Goal: Task Accomplishment & Management: Use online tool/utility

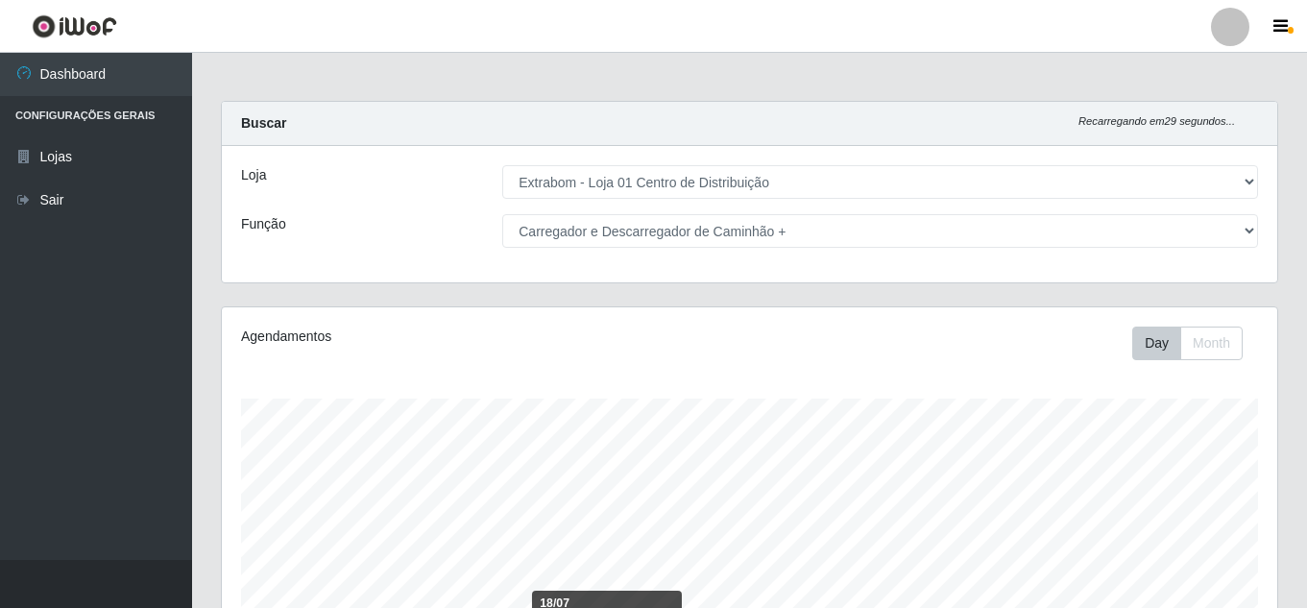
select select "435"
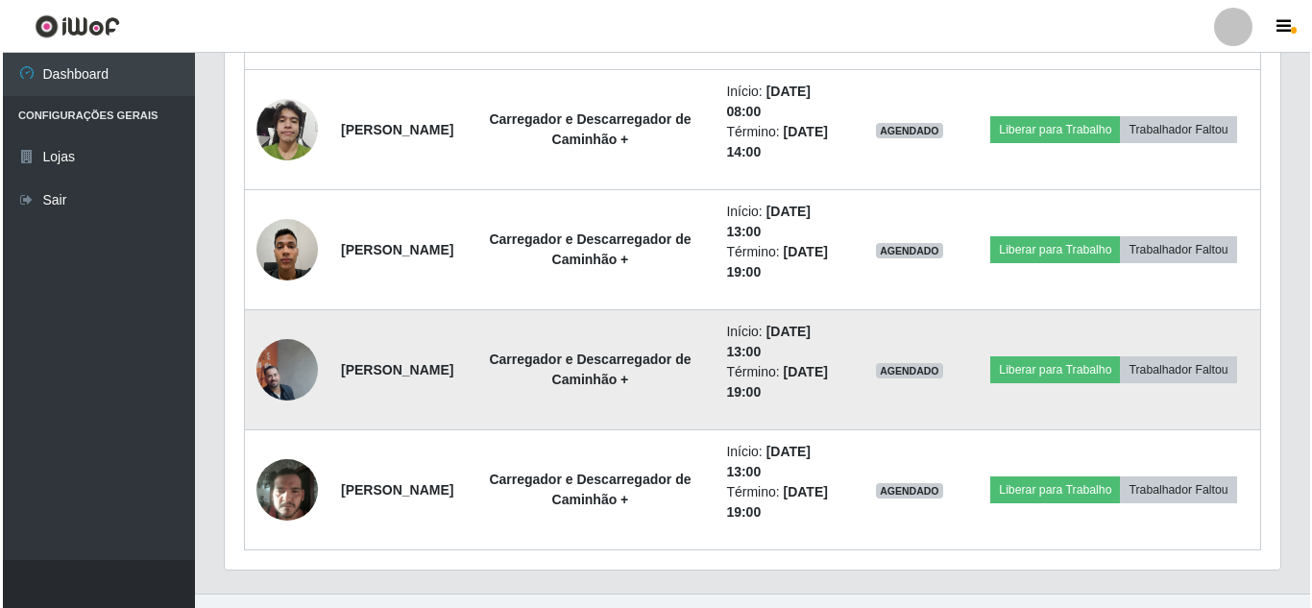
scroll to position [1286, 0]
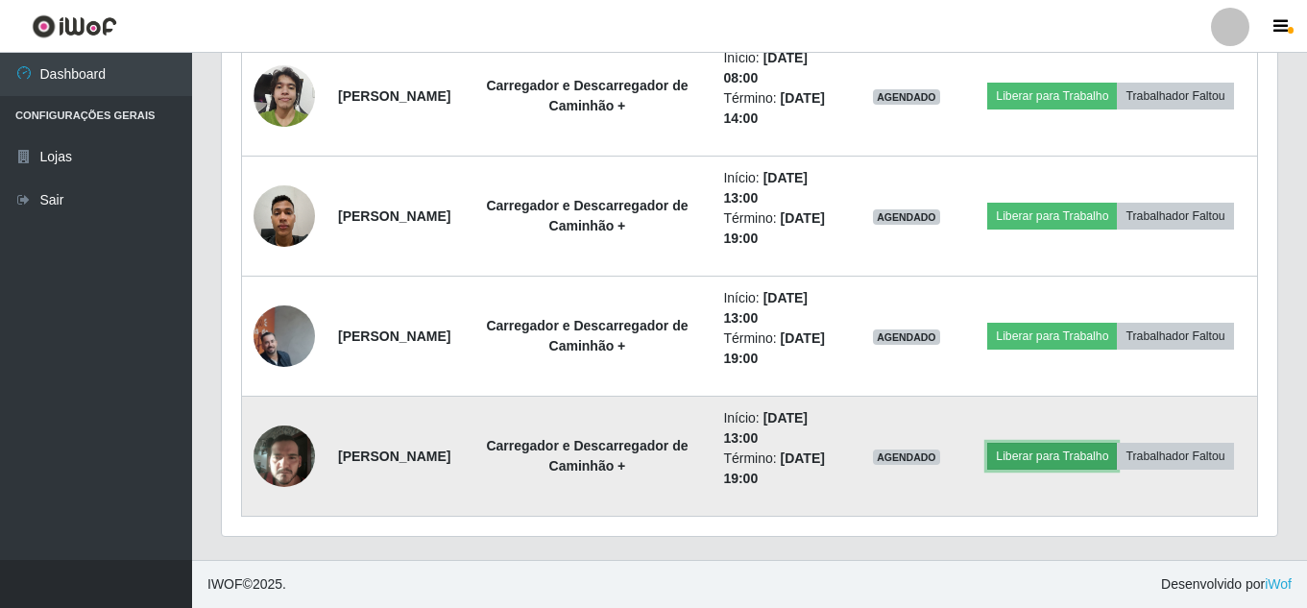
click at [1117, 443] on button "Liberar para Trabalho" at bounding box center [1052, 456] width 130 height 27
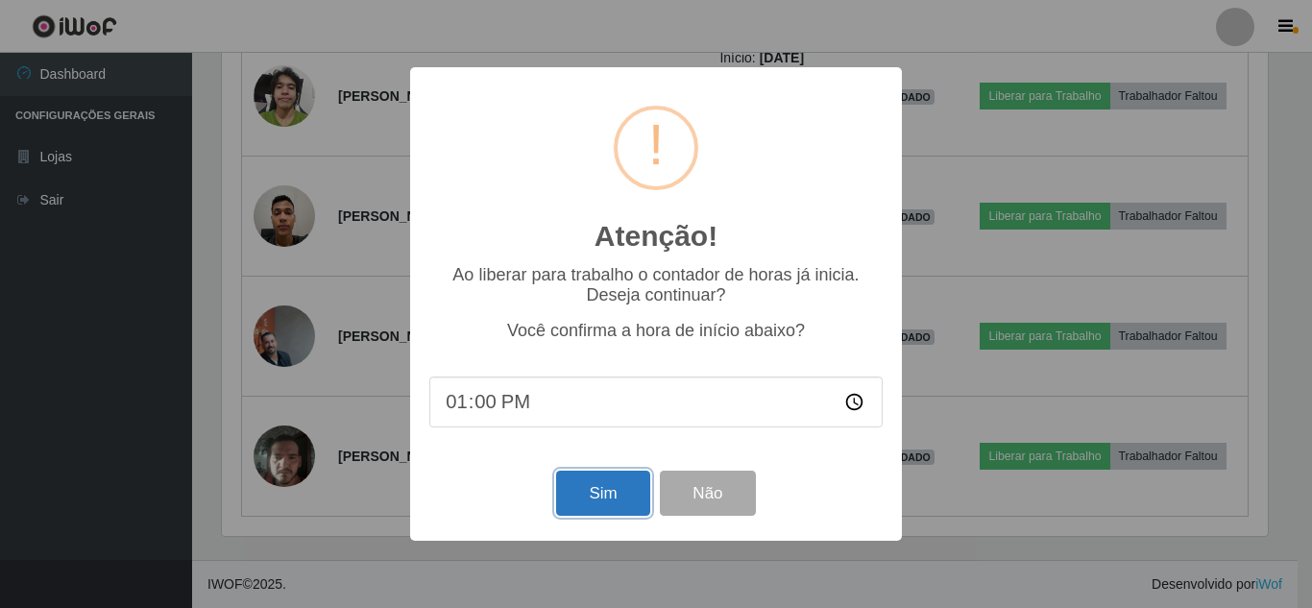
click at [613, 501] on button "Sim" at bounding box center [602, 493] width 93 height 45
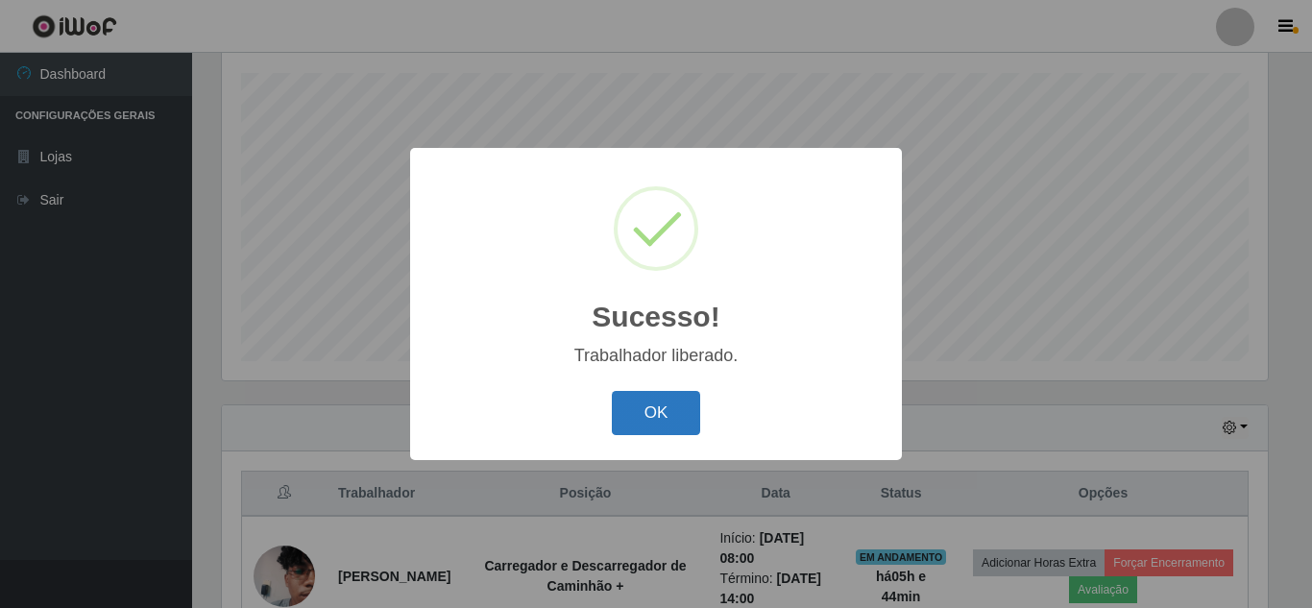
click at [650, 408] on button "OK" at bounding box center [656, 413] width 89 height 45
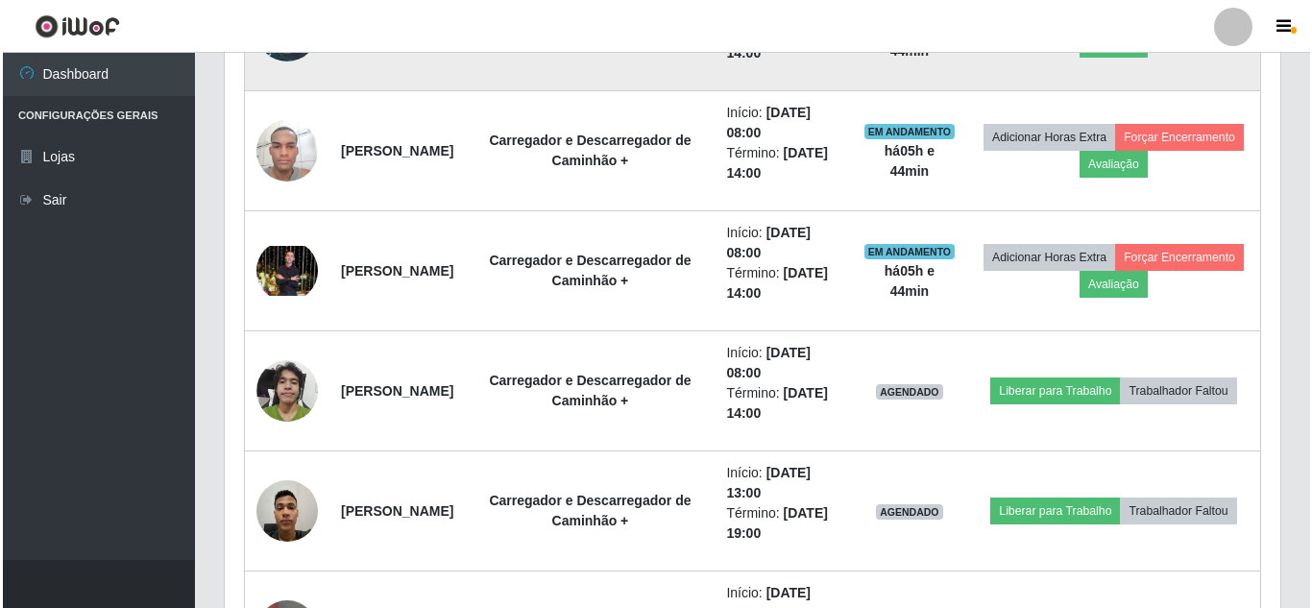
scroll to position [998, 0]
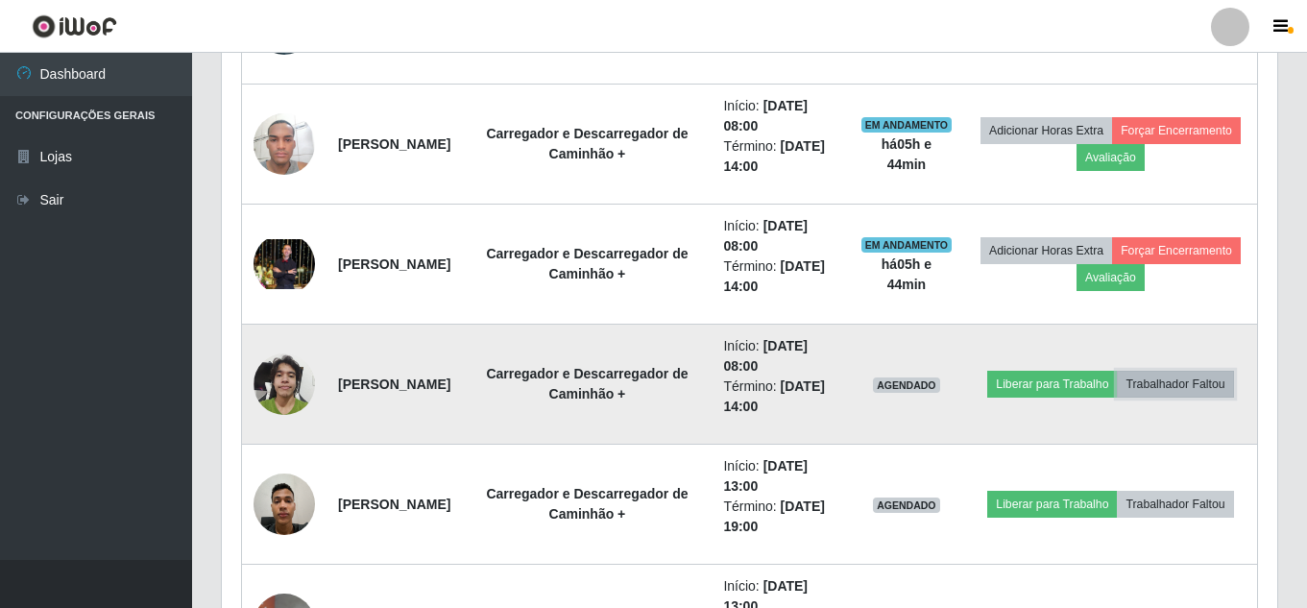
click at [1119, 395] on button "Trabalhador Faltou" at bounding box center [1175, 384] width 116 height 27
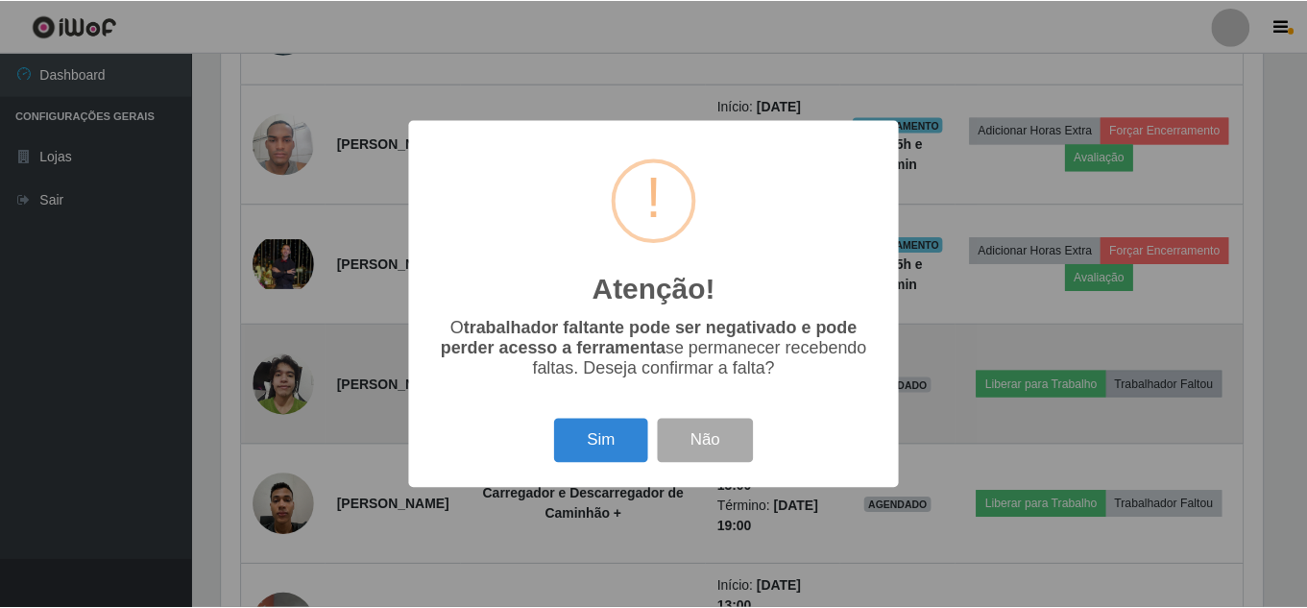
scroll to position [399, 1046]
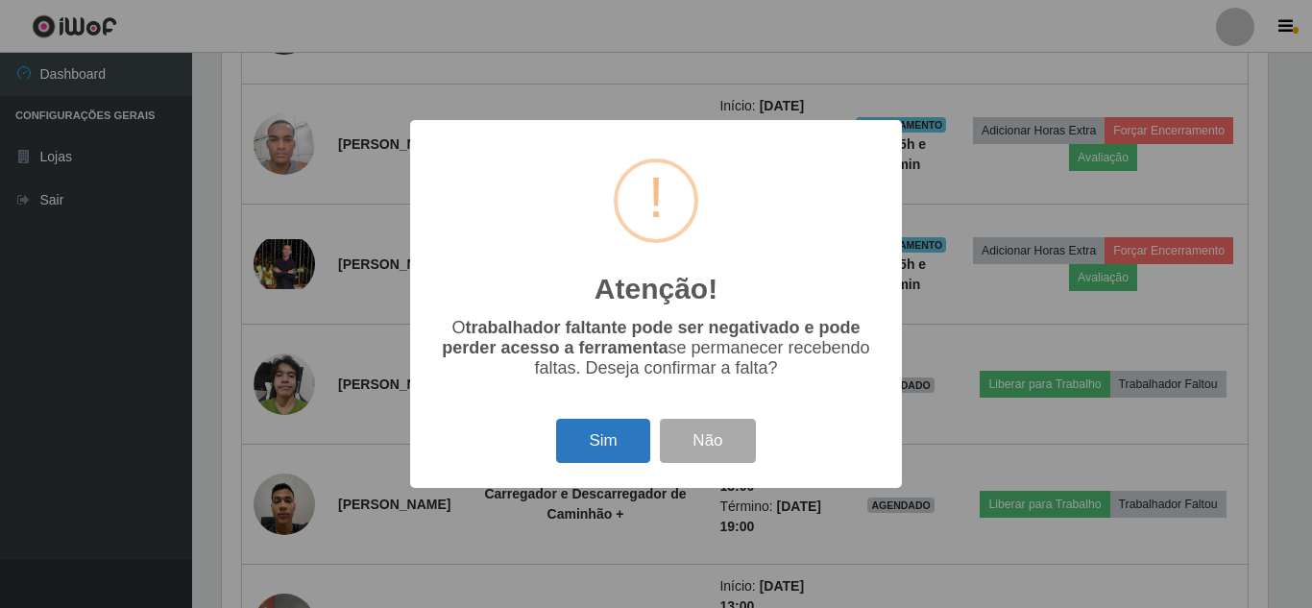
click at [616, 440] on button "Sim" at bounding box center [602, 441] width 93 height 45
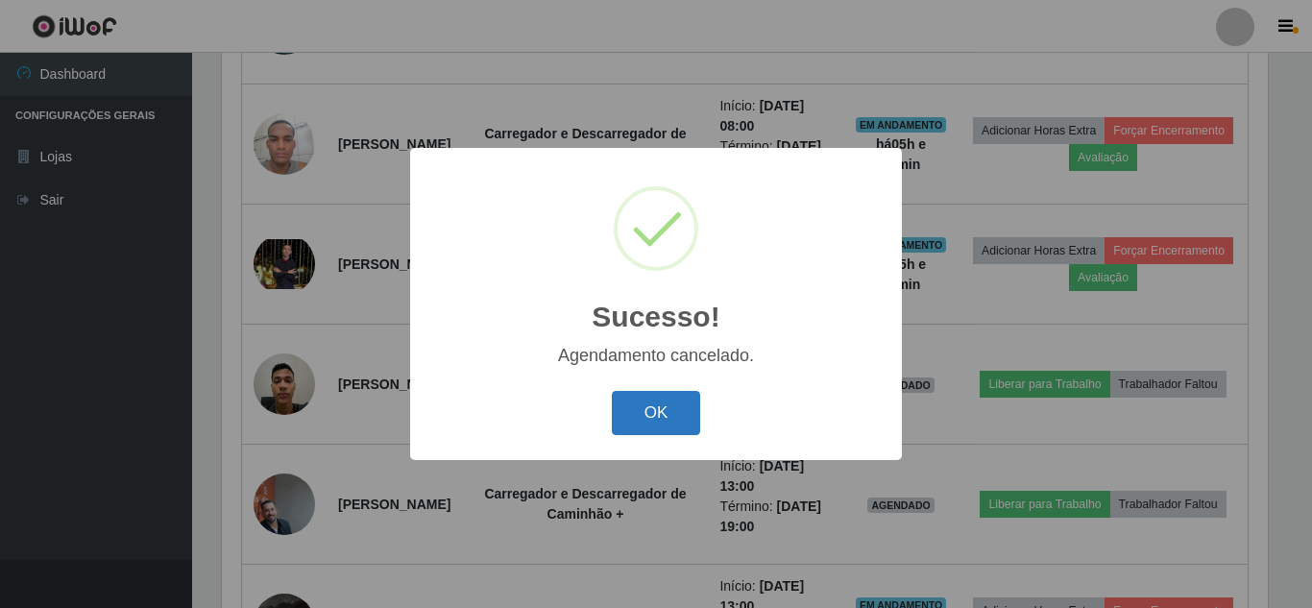
click at [660, 412] on button "OK" at bounding box center [656, 413] width 89 height 45
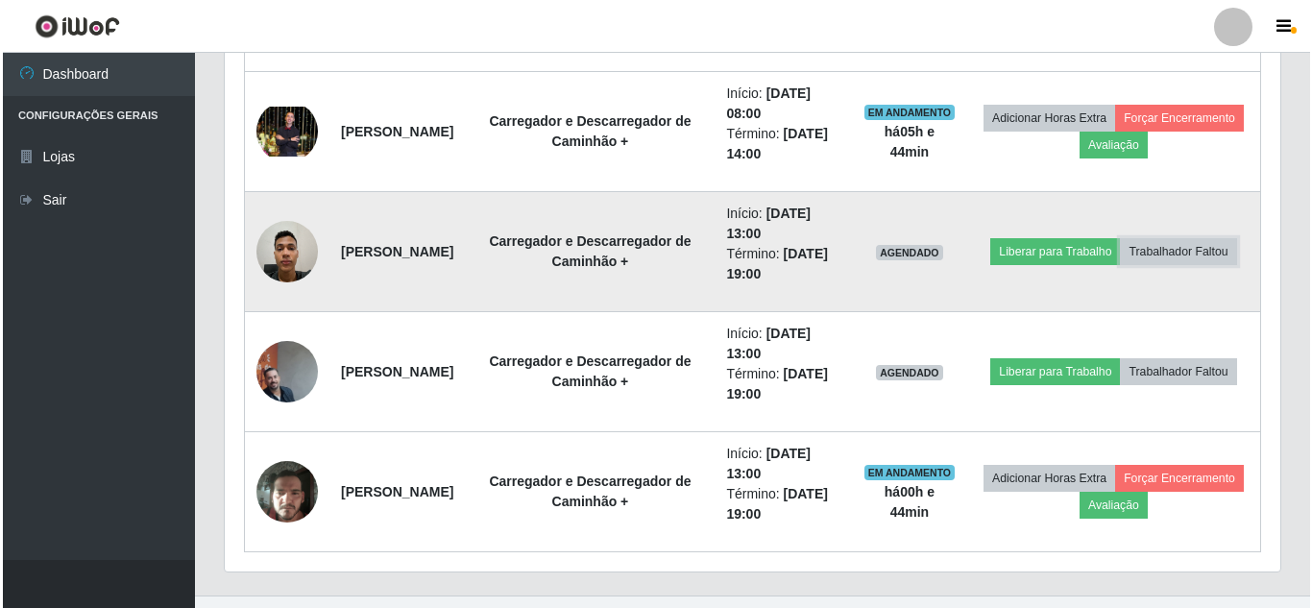
scroll to position [1166, 0]
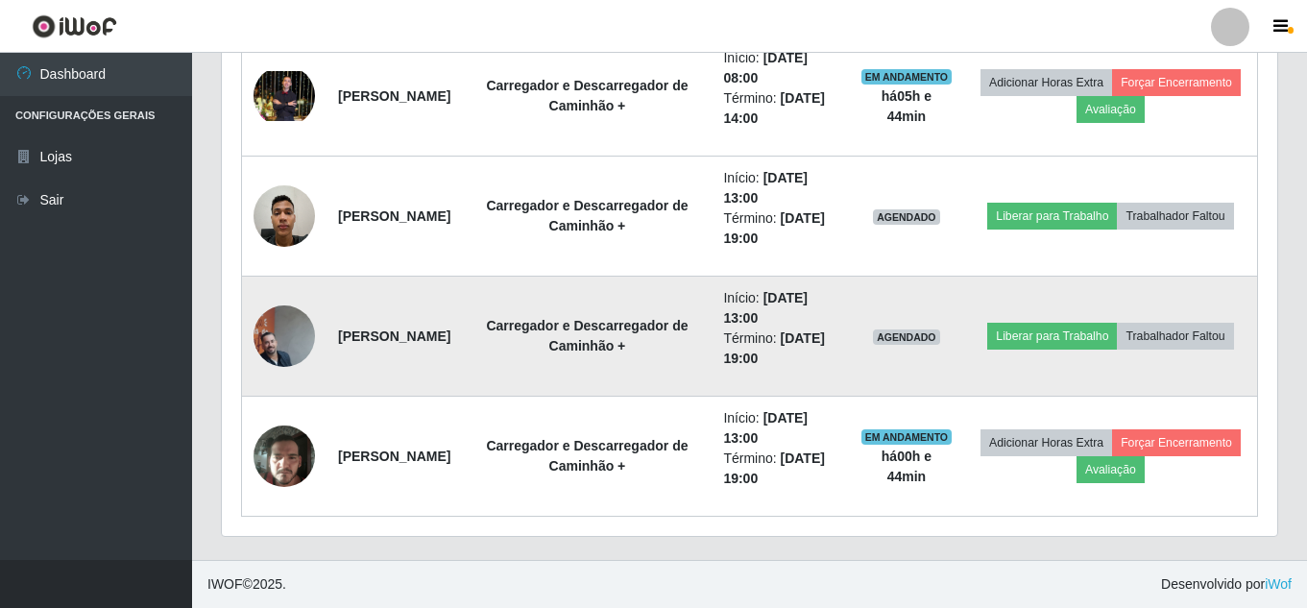
click at [282, 342] on img at bounding box center [284, 336] width 61 height 136
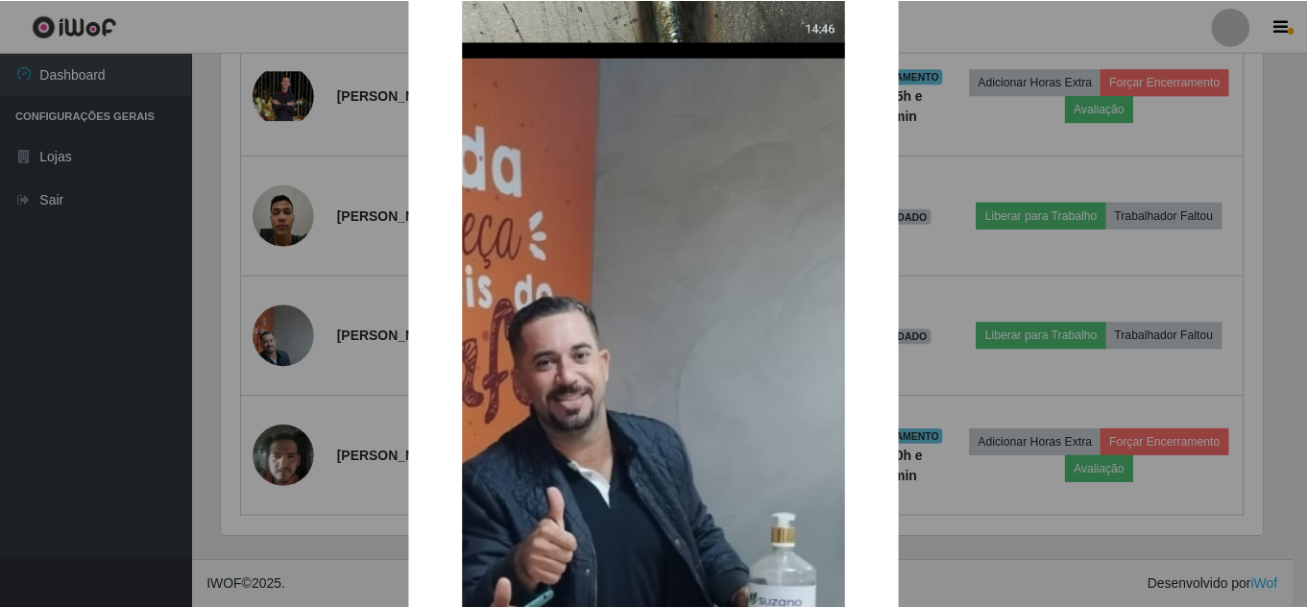
scroll to position [0, 0]
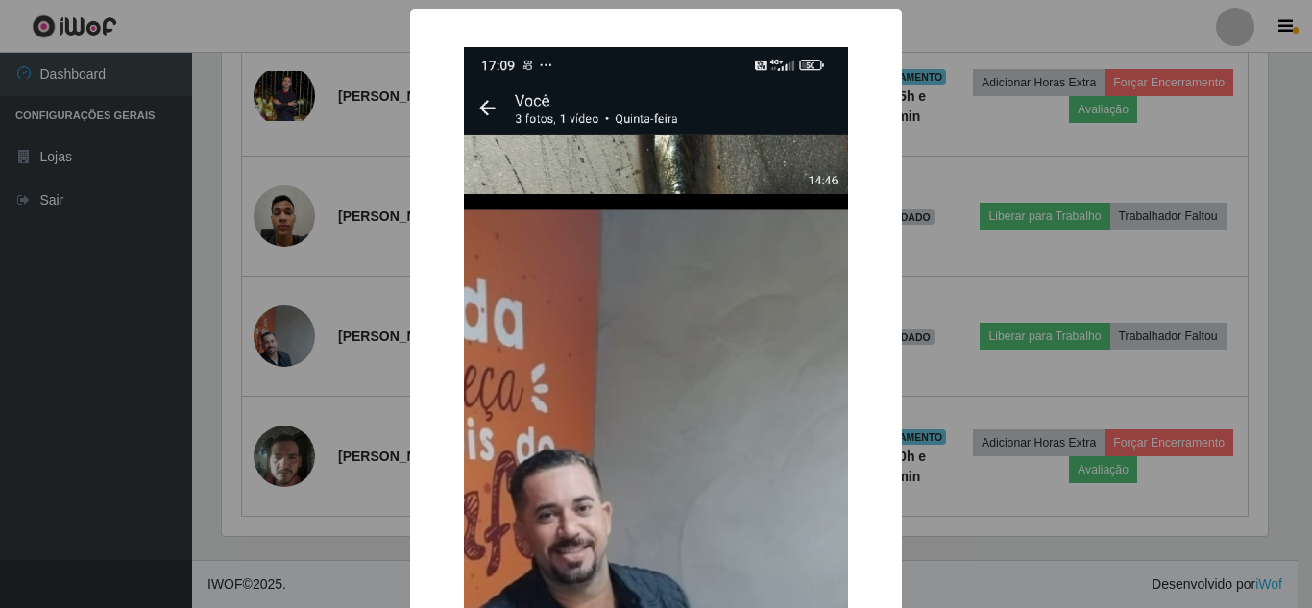
click at [480, 113] on img at bounding box center [656, 474] width 384 height 854
click at [476, 107] on img at bounding box center [656, 474] width 384 height 854
click at [1101, 17] on div "× OK Cancel" at bounding box center [656, 304] width 1312 height 608
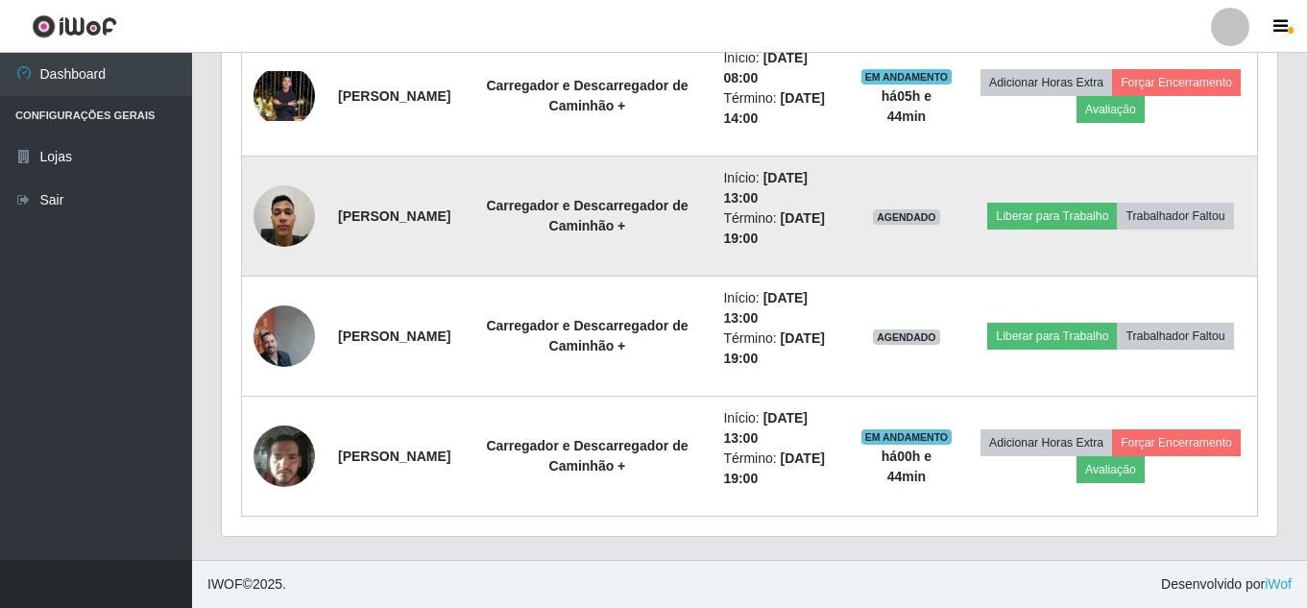
click at [284, 217] on img at bounding box center [284, 216] width 61 height 82
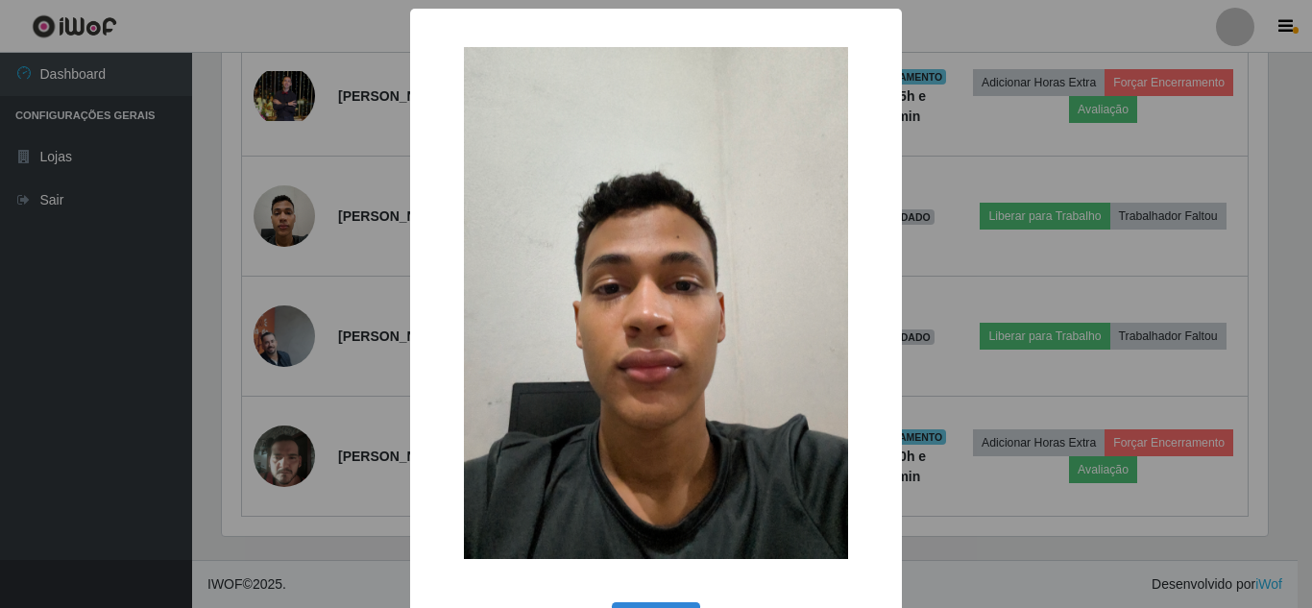
click at [1021, 43] on div "× OK Cancel" at bounding box center [656, 304] width 1312 height 608
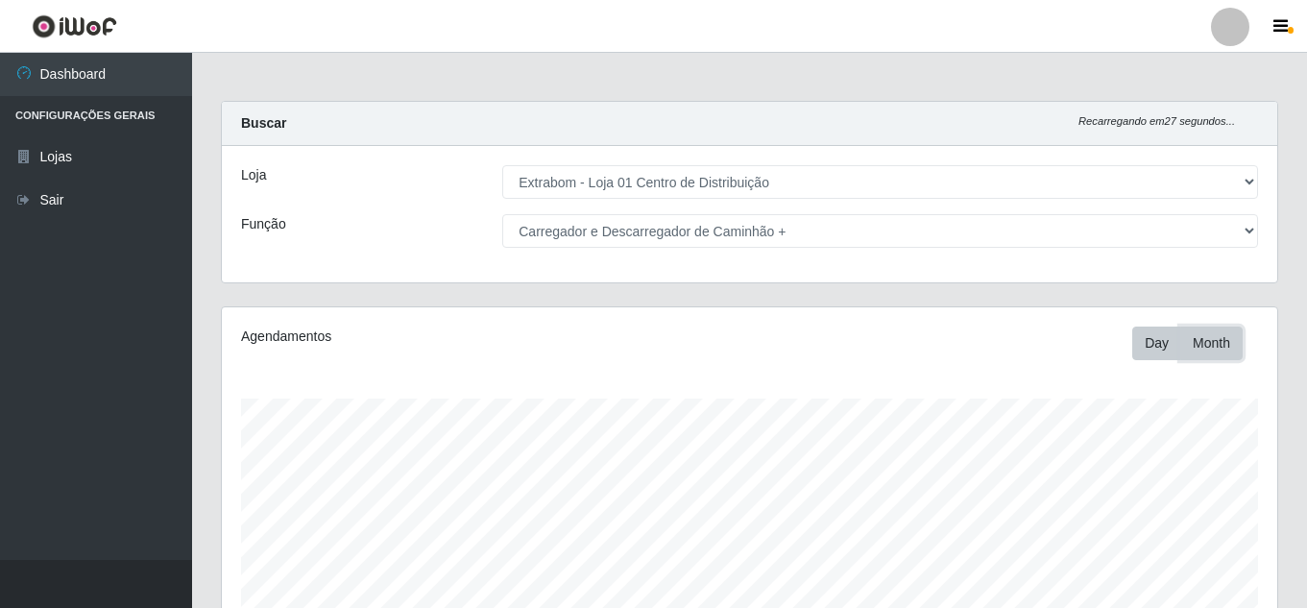
click at [1214, 345] on button "Month" at bounding box center [1211, 343] width 62 height 34
click at [1138, 338] on button "Day" at bounding box center [1156, 343] width 49 height 34
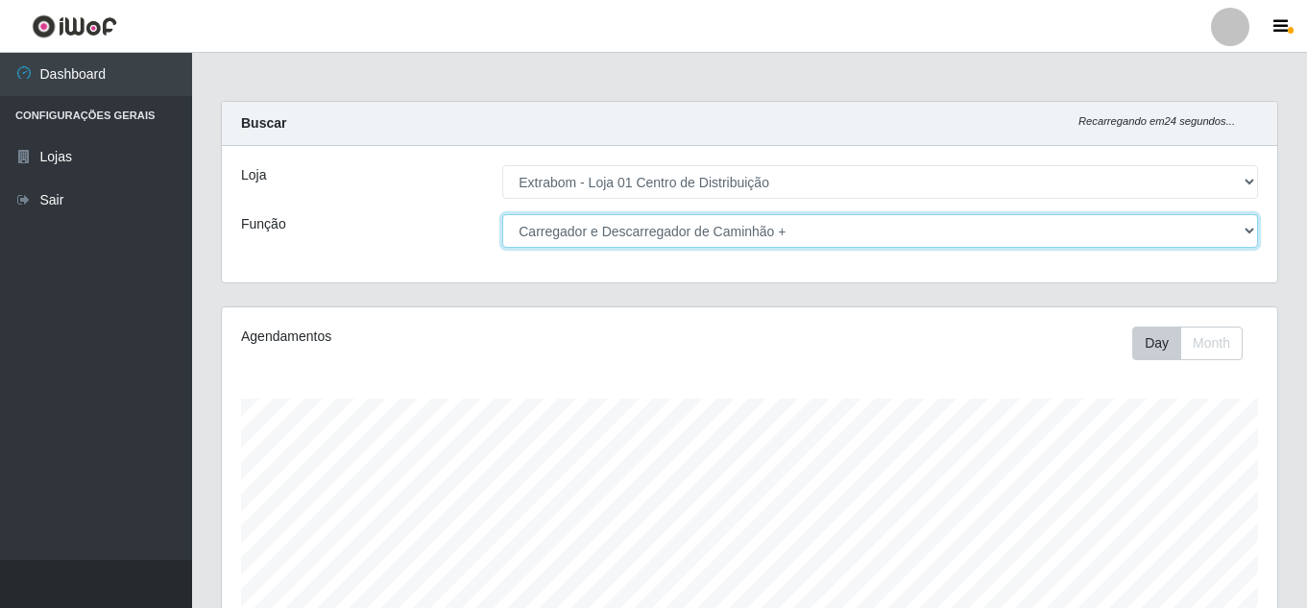
click at [686, 229] on select "[Selecione...] Carregador e Descarregador de Caminhão Carregador e Descarregado…" at bounding box center [880, 231] width 756 height 34
click at [502, 214] on select "[Selecione...] Carregador e Descarregador de Caminhão Carregador e Descarregado…" at bounding box center [880, 231] width 756 height 34
click at [580, 235] on select "[Selecione...] Carregador e Descarregador de Caminhão Carregador e Descarregado…" at bounding box center [880, 231] width 756 height 34
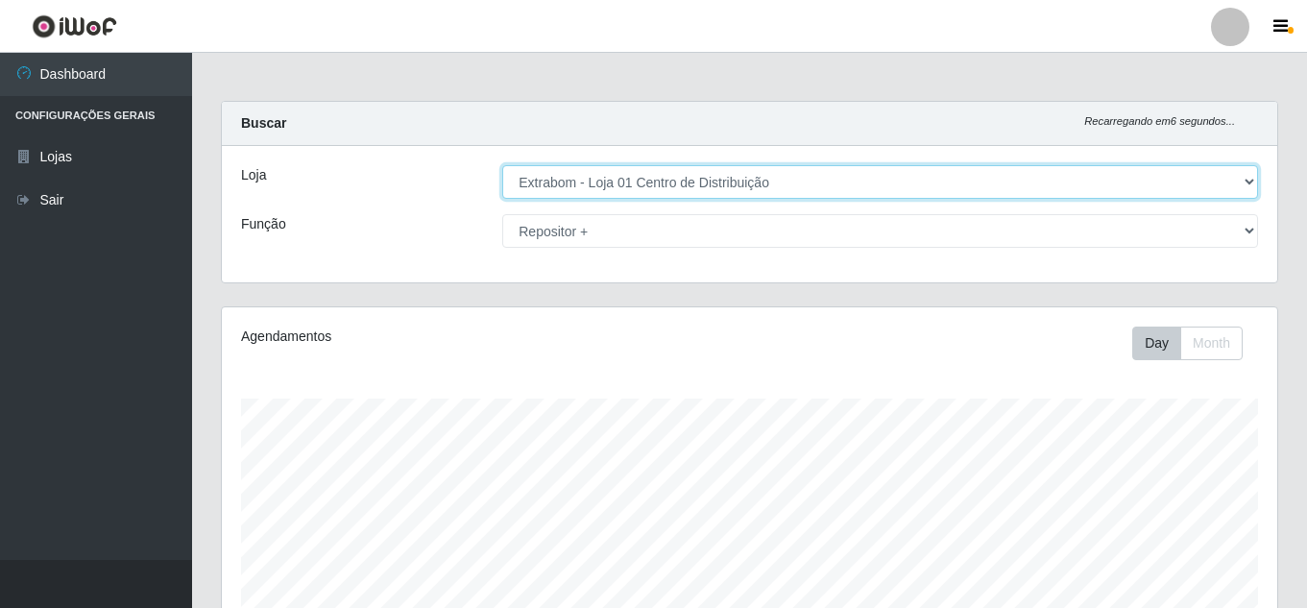
click at [598, 173] on select "[Selecione...] Extrabom - Loja 01 Centro de Distribuição" at bounding box center [880, 182] width 756 height 34
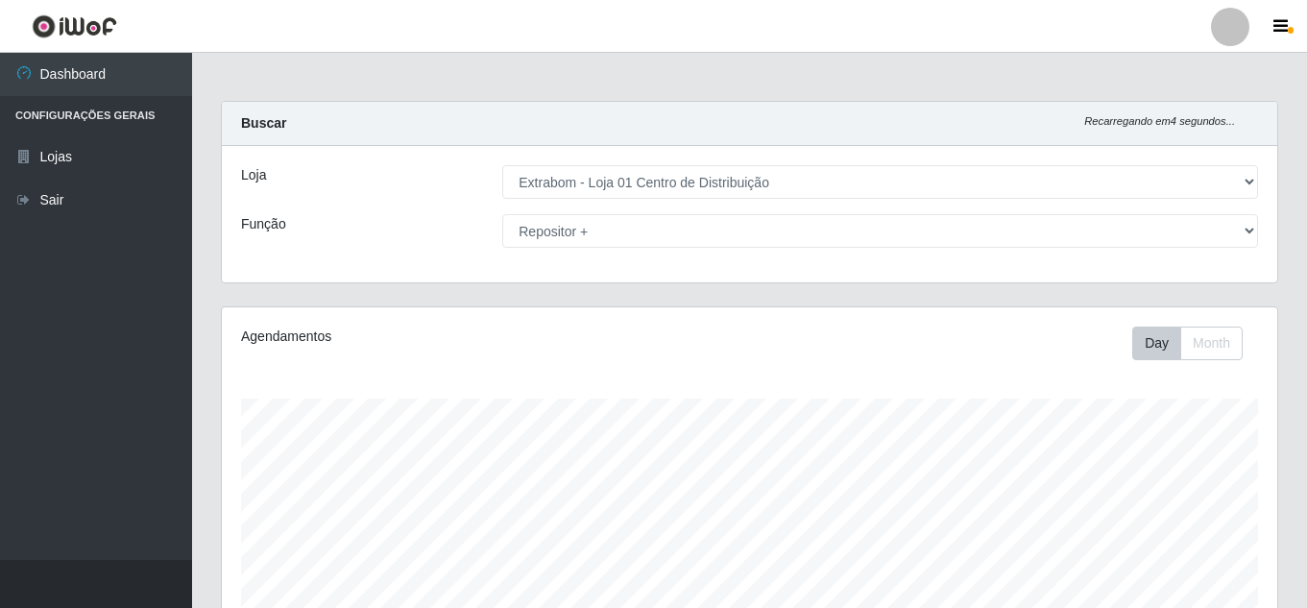
click at [378, 247] on div "Função" at bounding box center [357, 231] width 261 height 34
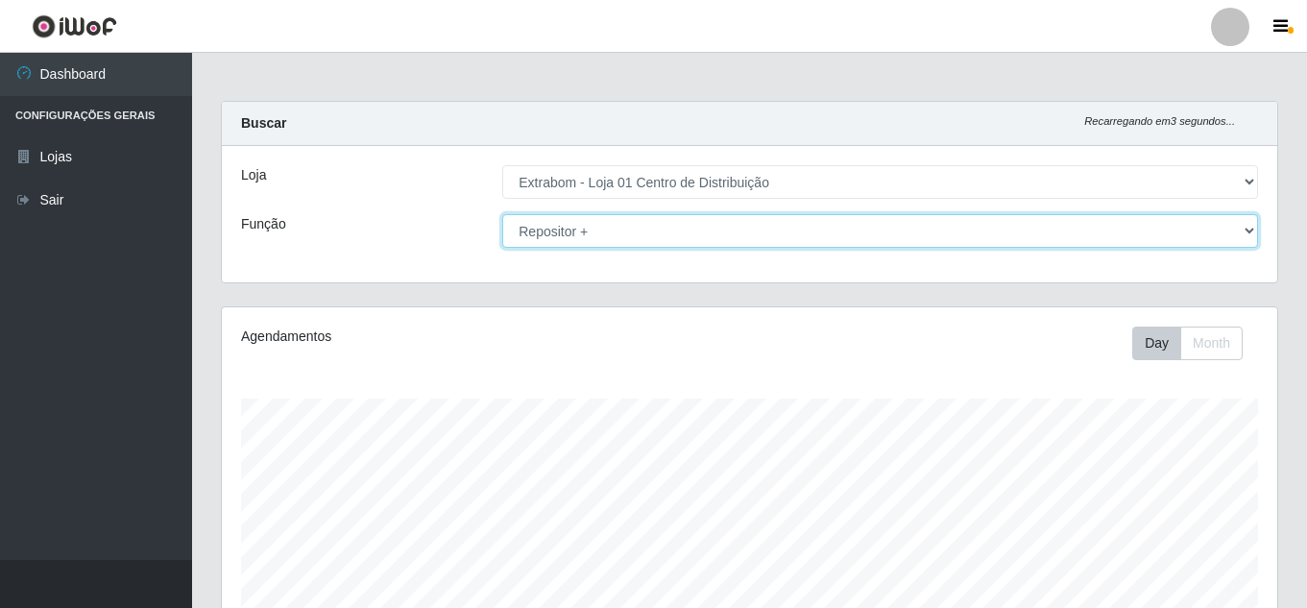
click at [530, 231] on select "[Selecione...] Carregador e Descarregador de Caminhão Carregador e Descarregado…" at bounding box center [880, 231] width 756 height 34
select select "138"
click at [502, 214] on select "[Selecione...] Carregador e Descarregador de Caminhão Carregador e Descarregado…" at bounding box center [880, 231] width 756 height 34
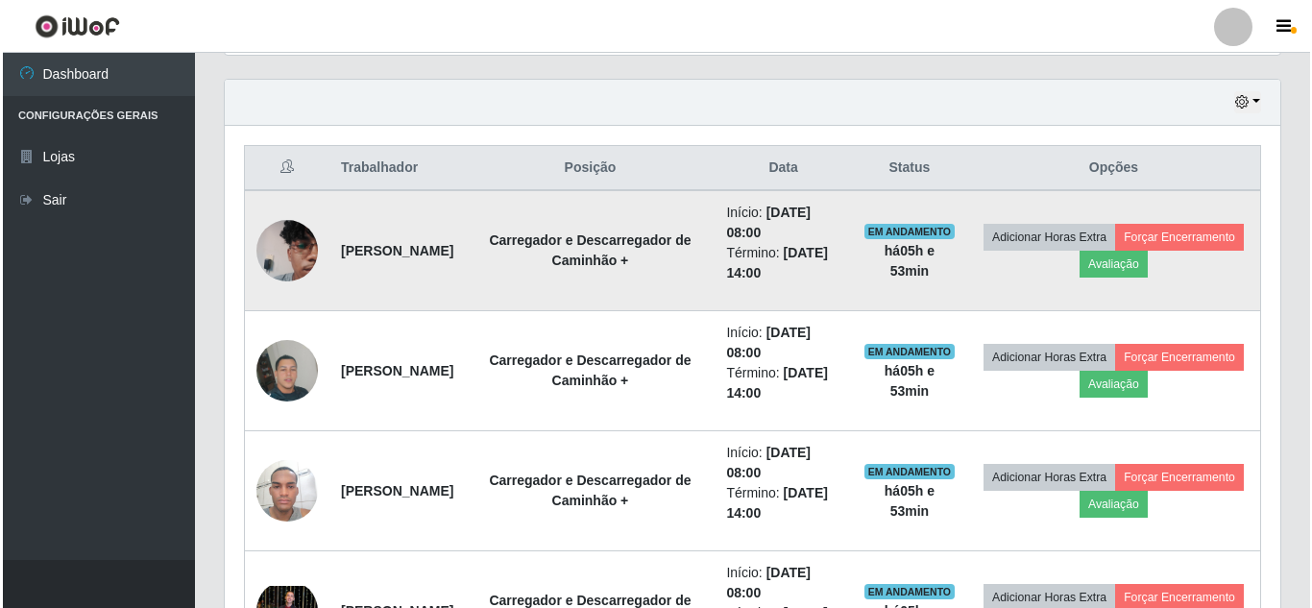
scroll to position [686, 0]
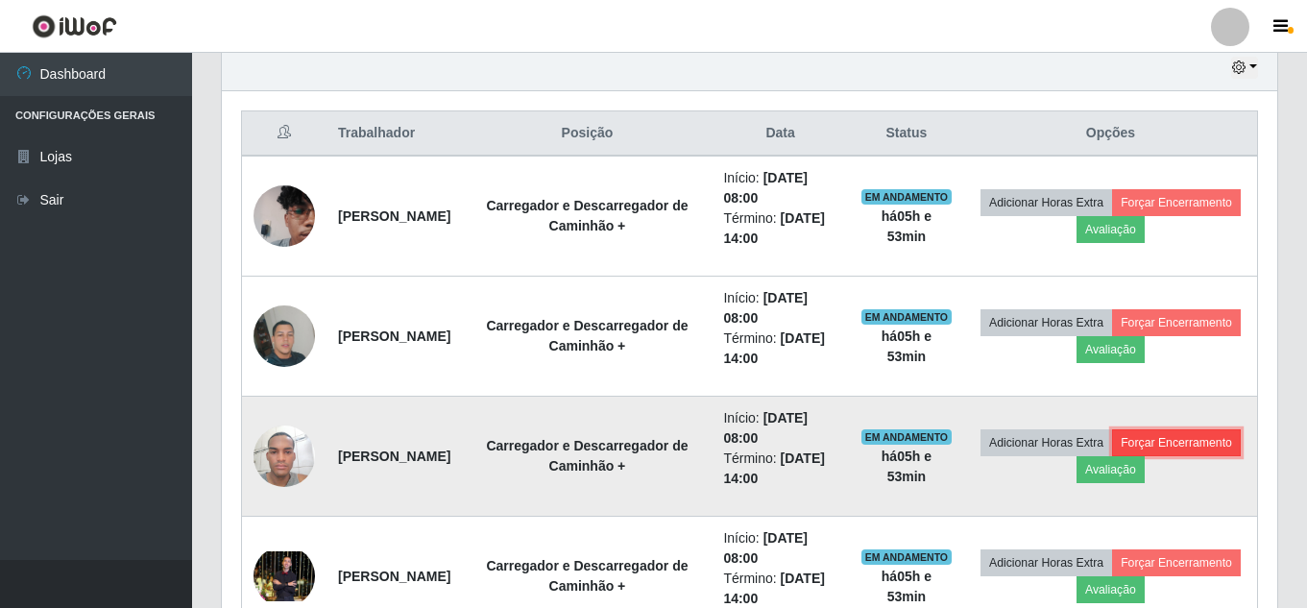
click at [1112, 456] on button "Forçar Encerramento" at bounding box center [1176, 442] width 129 height 27
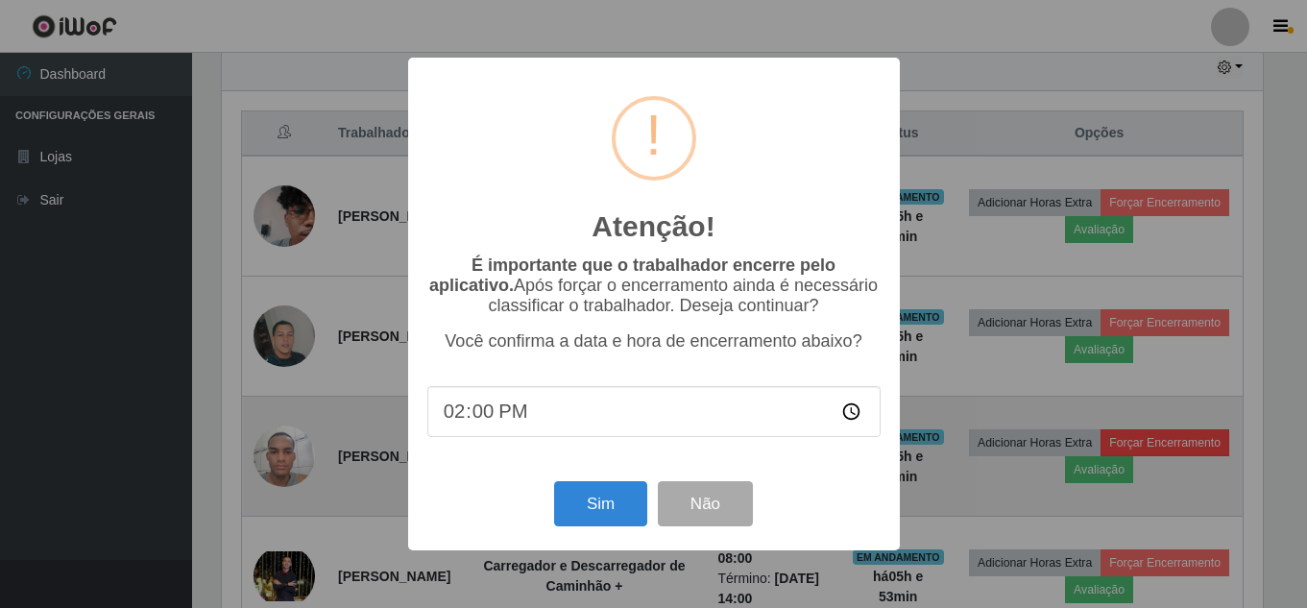
scroll to position [399, 1046]
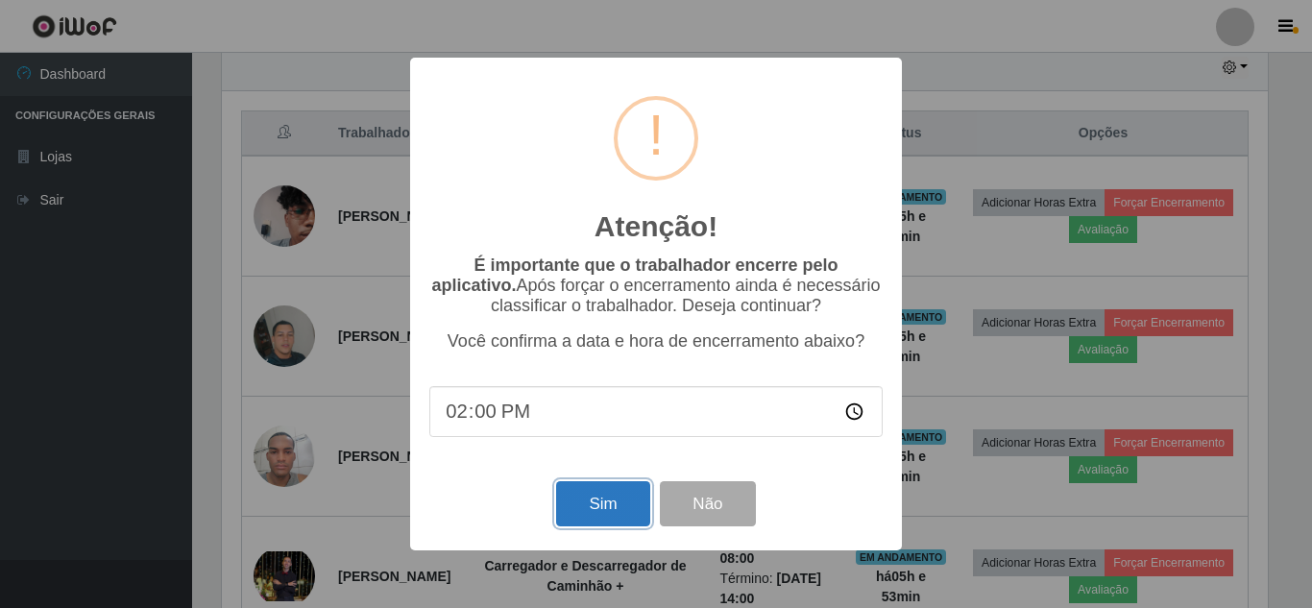
click at [585, 511] on button "Sim" at bounding box center [602, 503] width 93 height 45
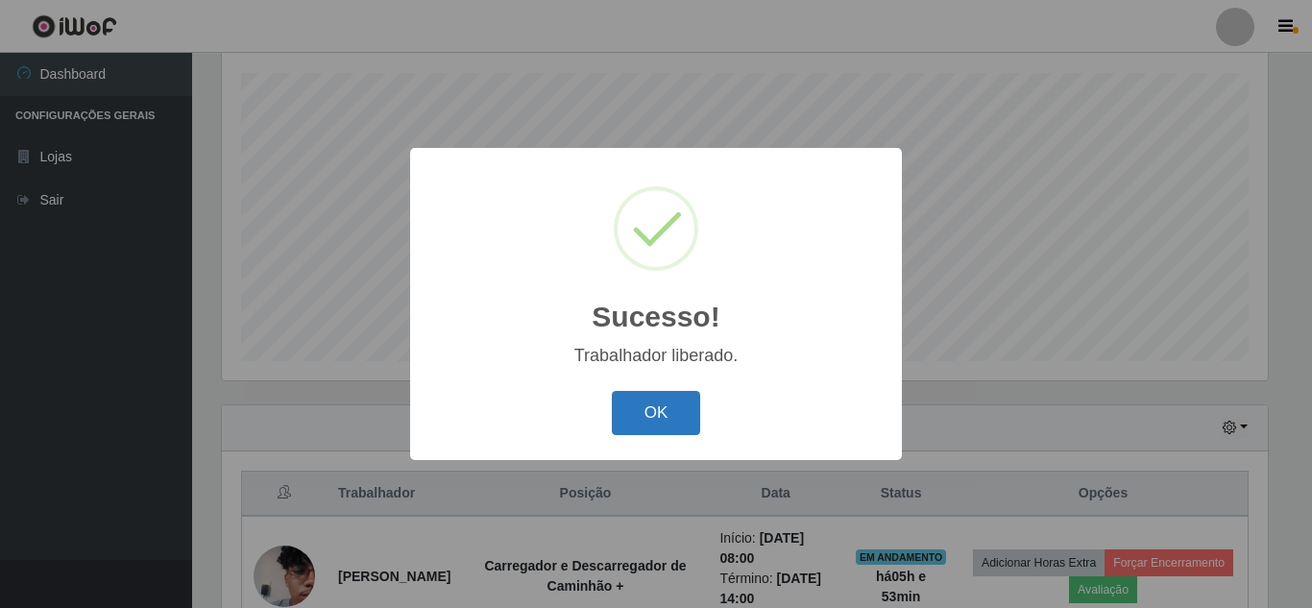
click at [664, 409] on button "OK" at bounding box center [656, 413] width 89 height 45
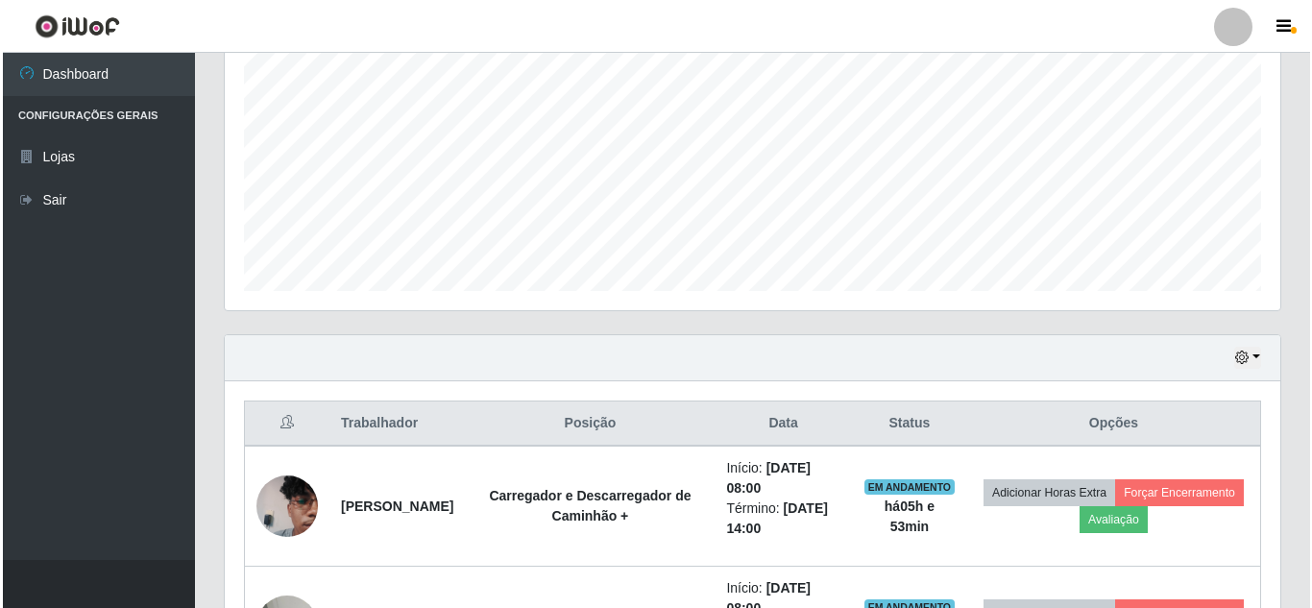
scroll to position [518, 0]
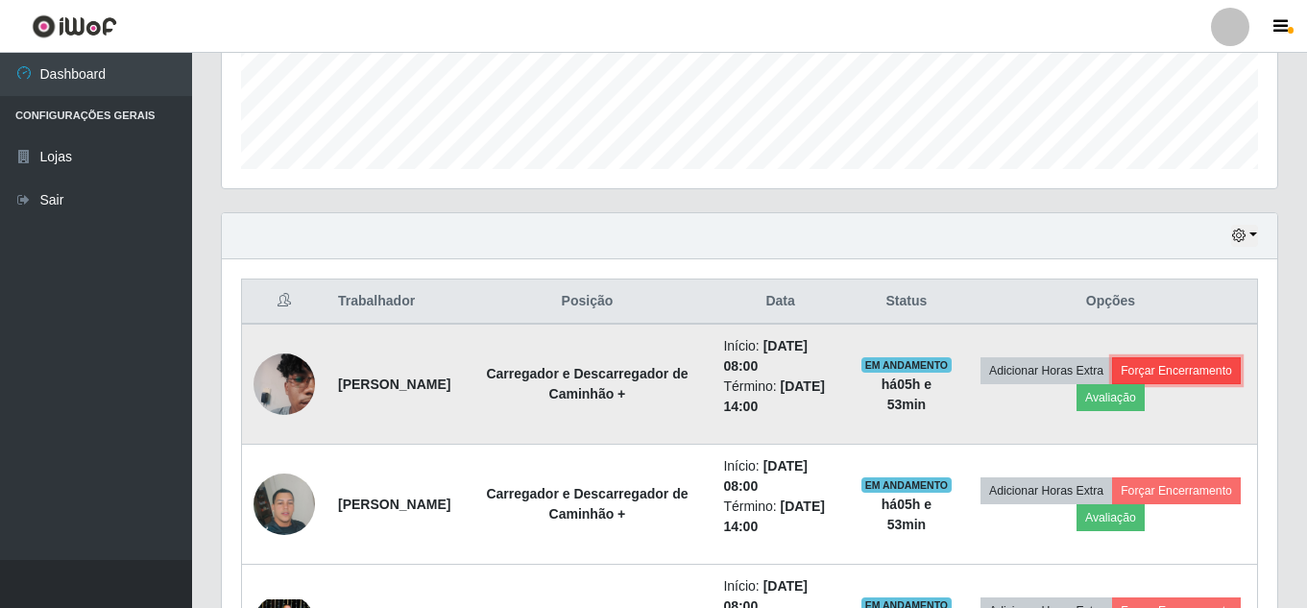
click at [1112, 384] on button "Forçar Encerramento" at bounding box center [1176, 370] width 129 height 27
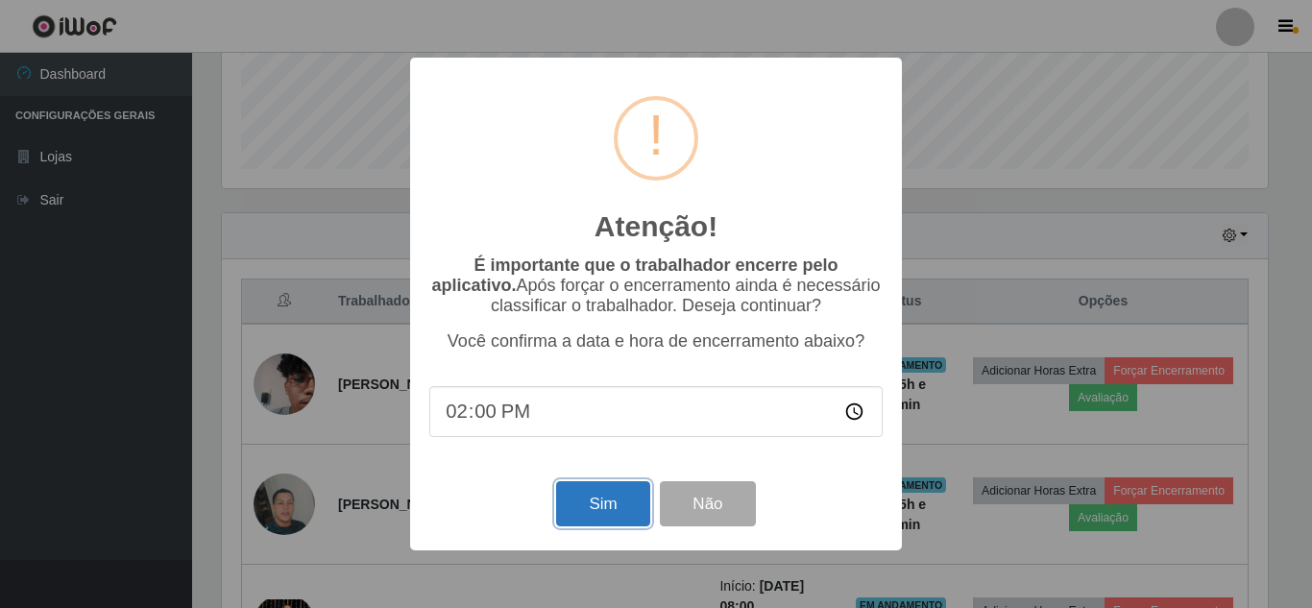
click at [593, 511] on button "Sim" at bounding box center [602, 503] width 93 height 45
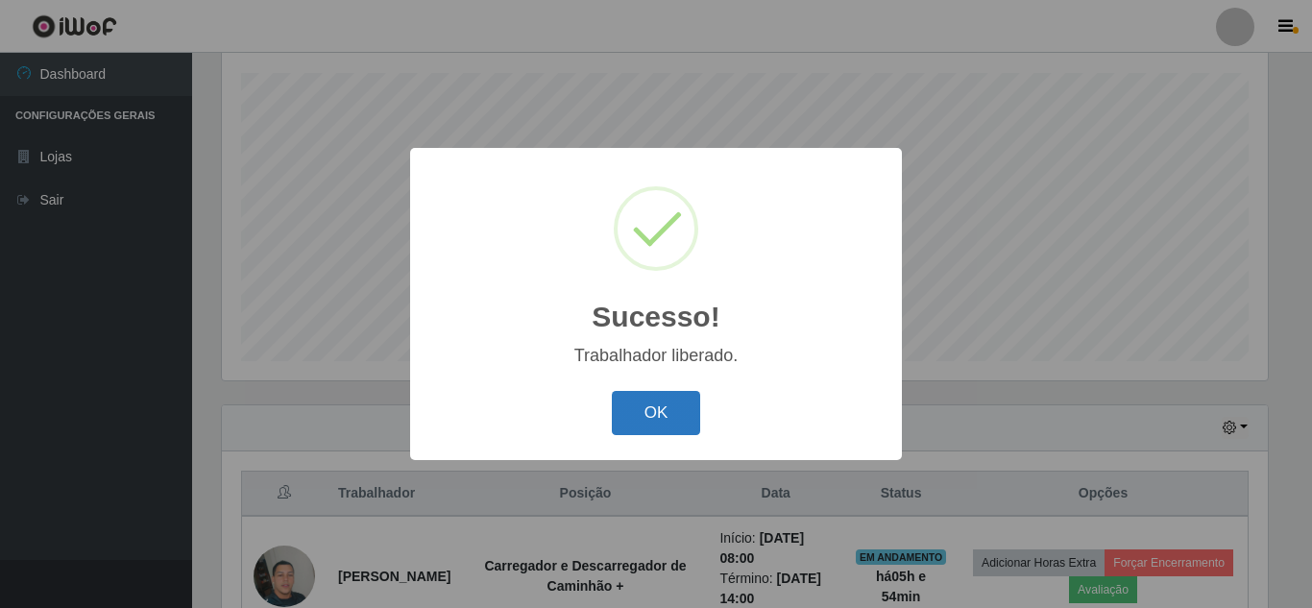
click at [653, 418] on button "OK" at bounding box center [656, 413] width 89 height 45
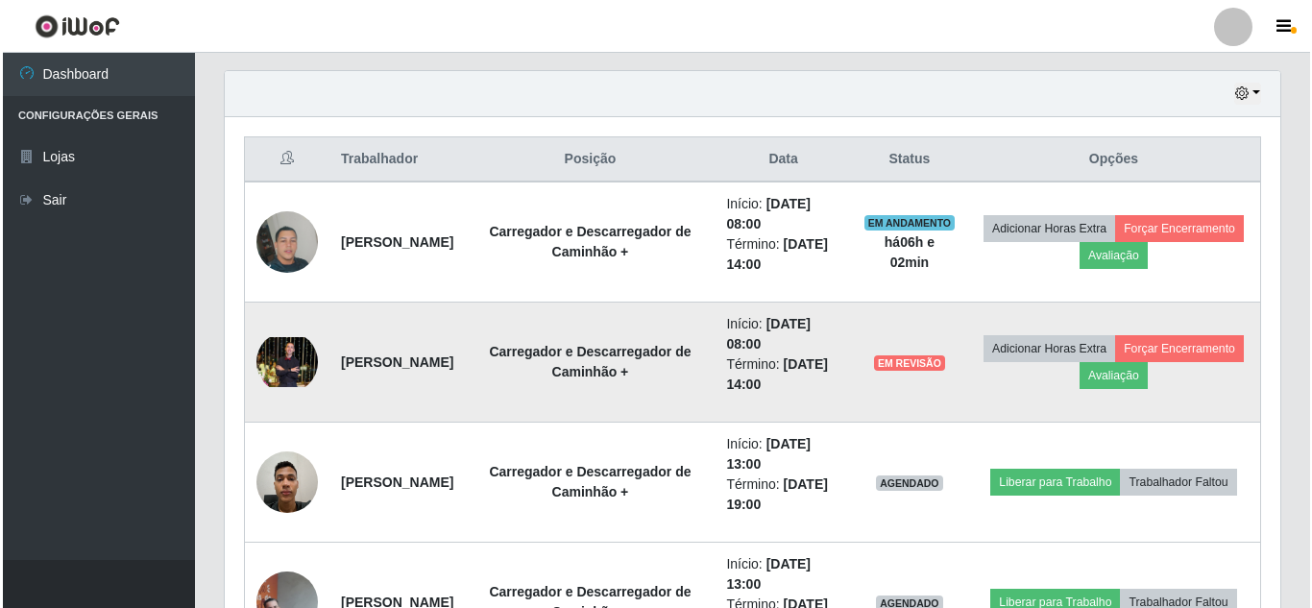
scroll to position [638, 0]
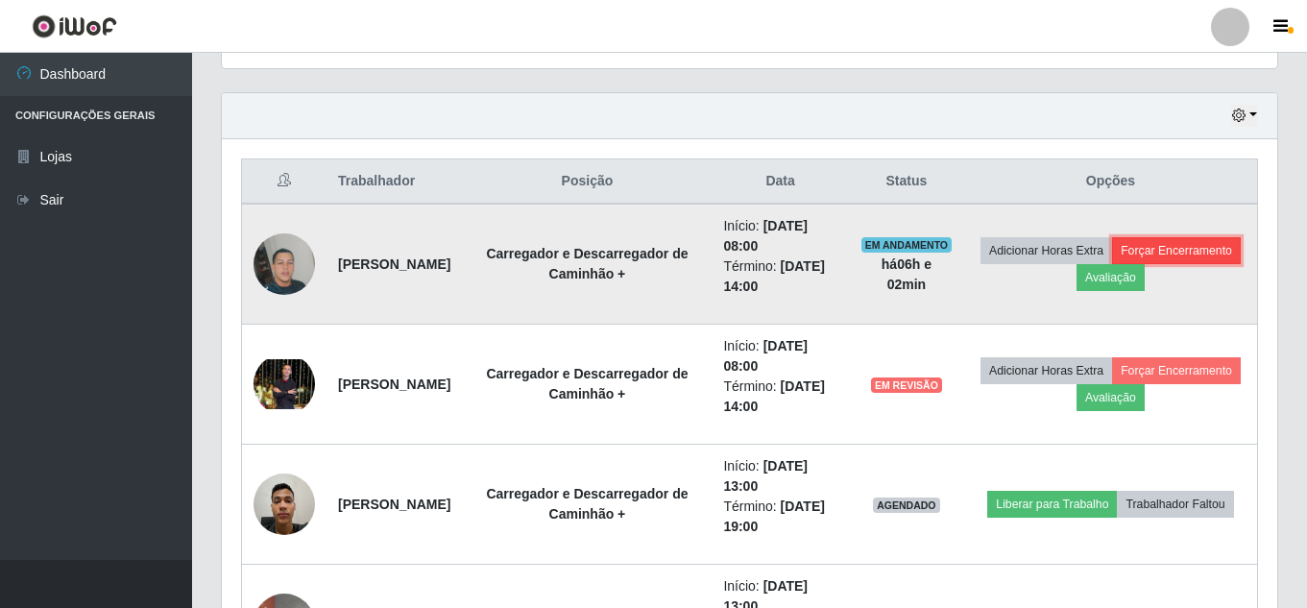
click at [1112, 264] on button "Forçar Encerramento" at bounding box center [1176, 250] width 129 height 27
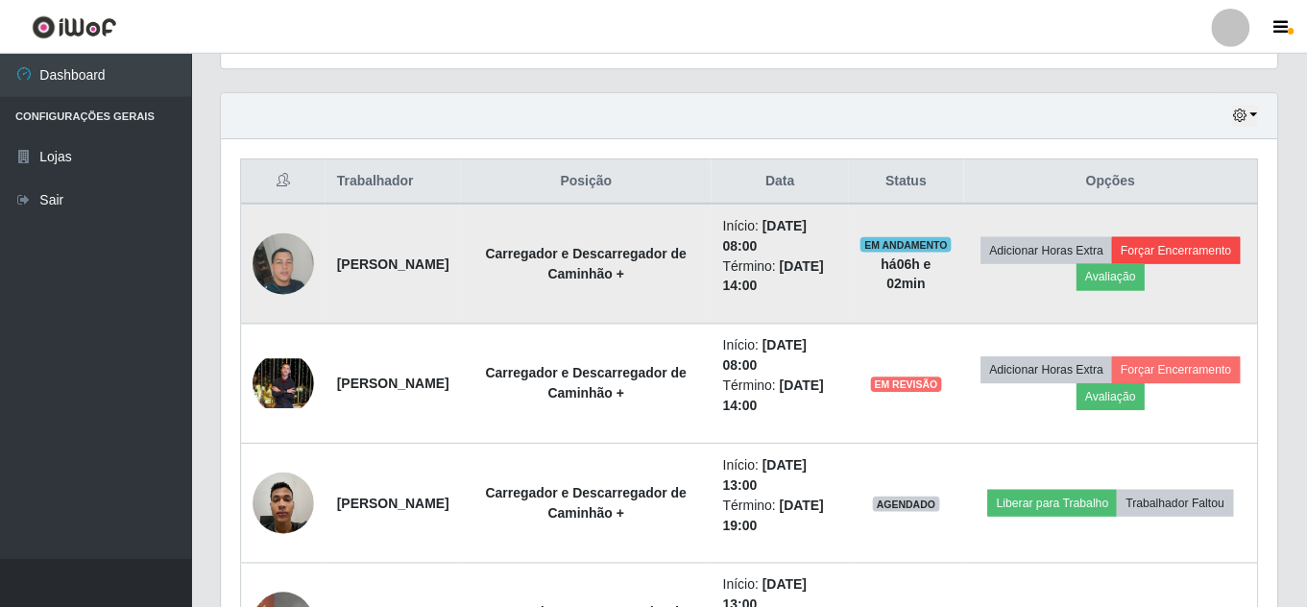
scroll to position [399, 1046]
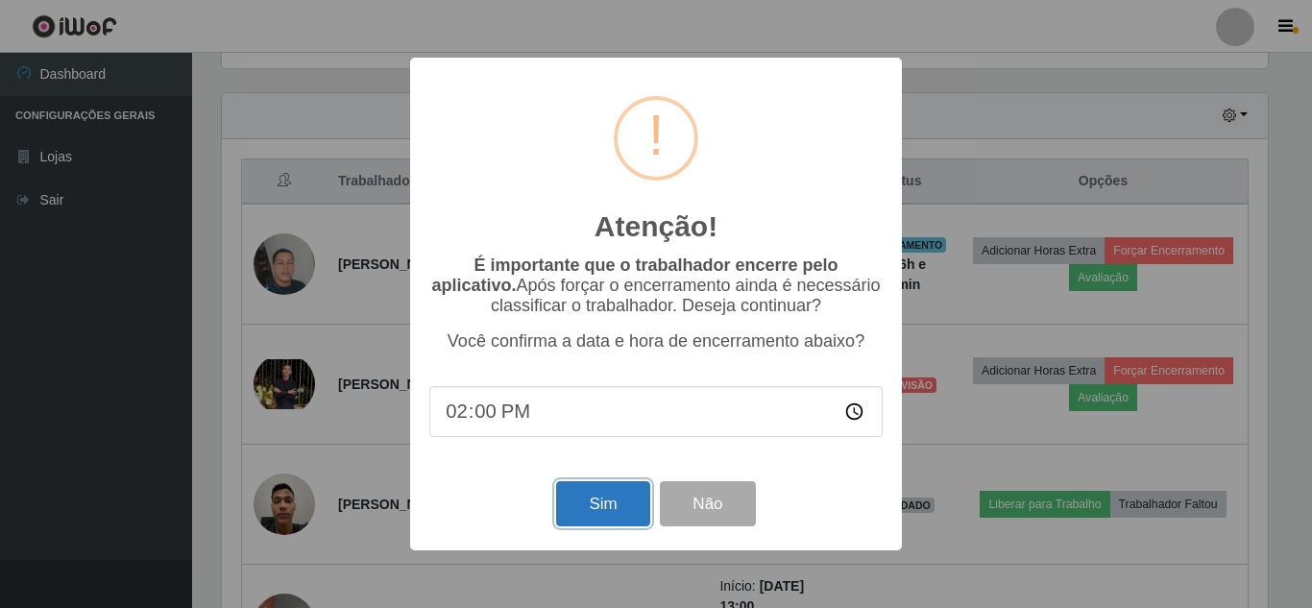
click at [597, 502] on button "Sim" at bounding box center [602, 503] width 93 height 45
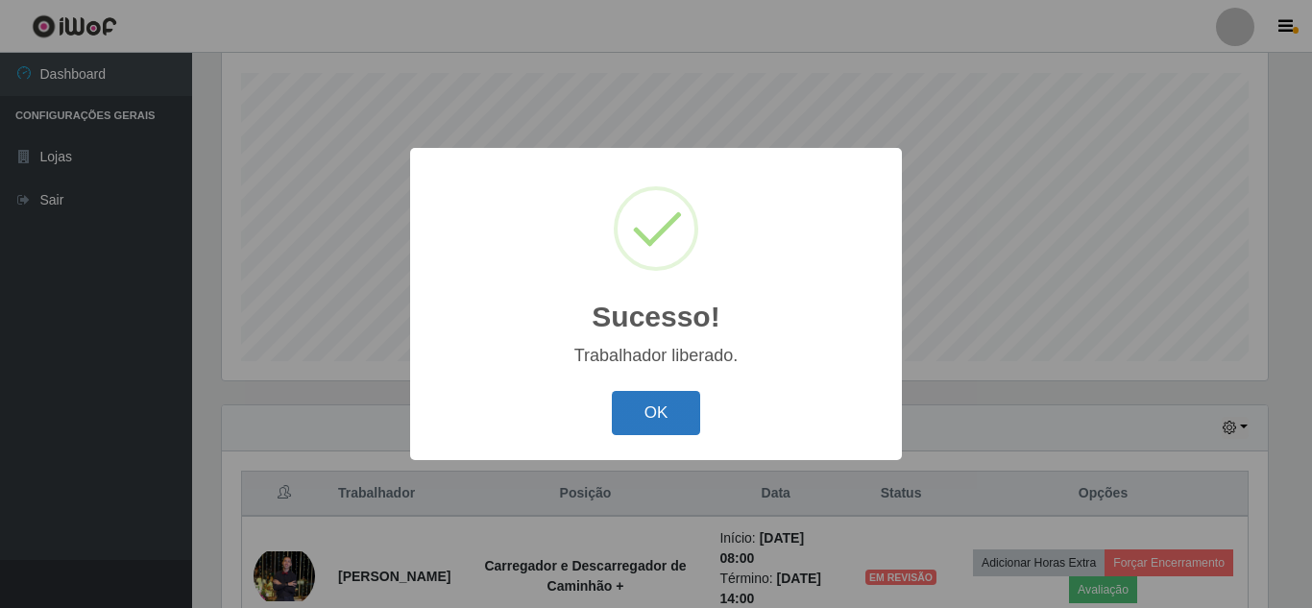
click at [664, 405] on button "OK" at bounding box center [656, 413] width 89 height 45
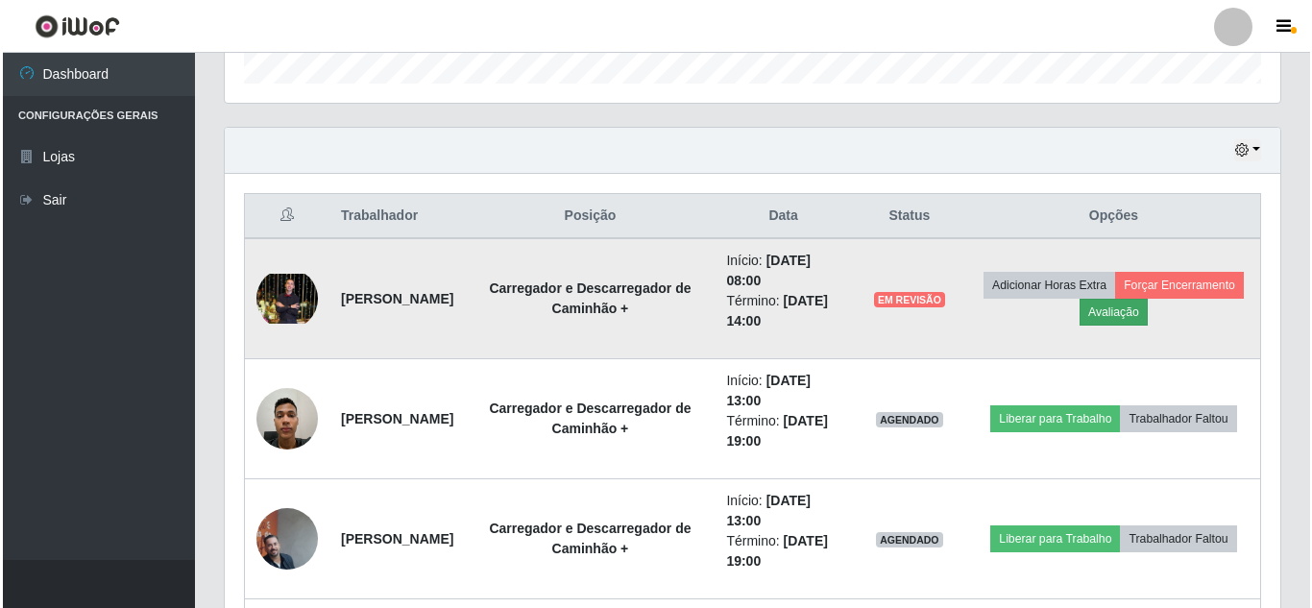
scroll to position [614, 0]
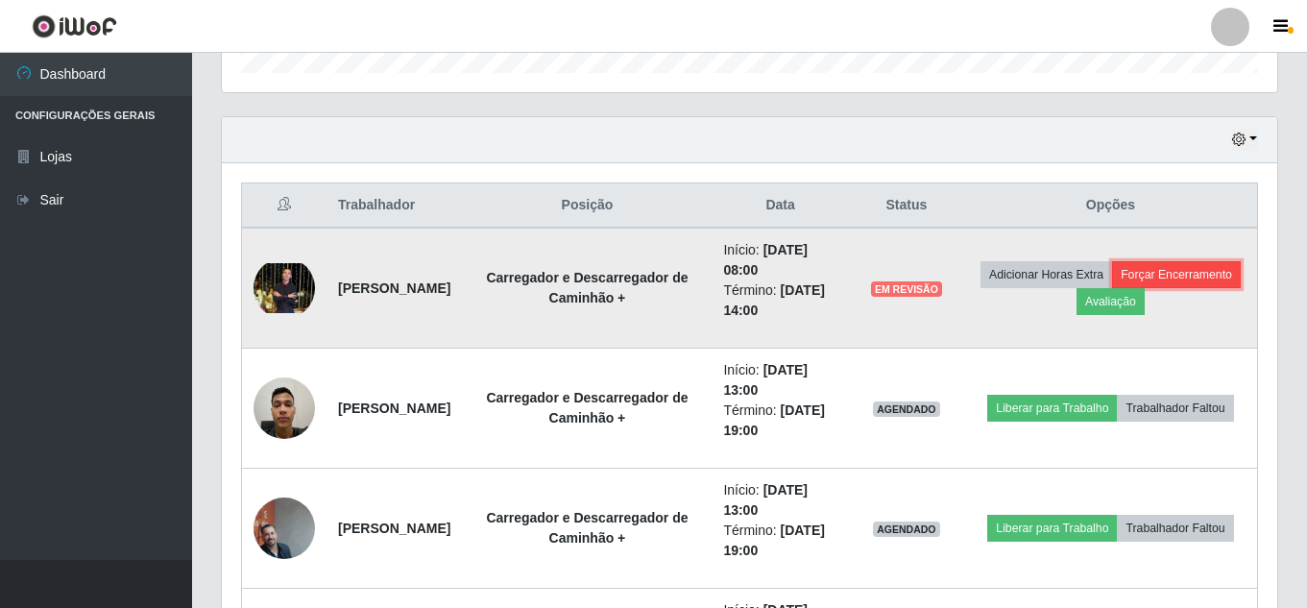
click at [1112, 288] on button "Forçar Encerramento" at bounding box center [1176, 274] width 129 height 27
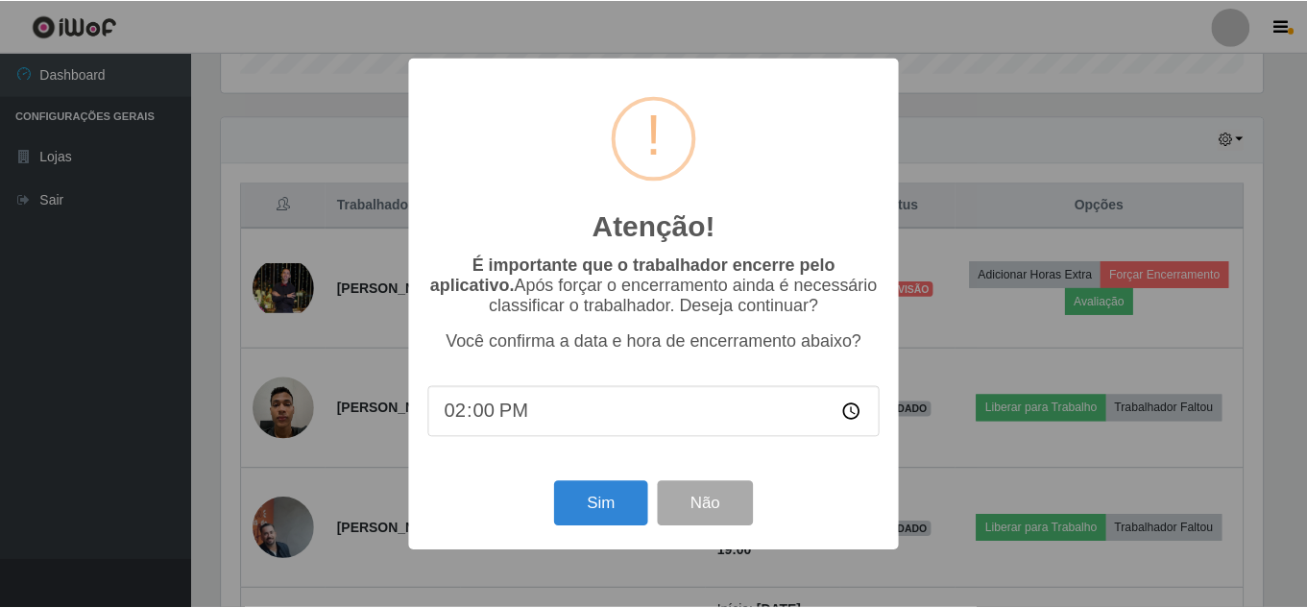
scroll to position [399, 1046]
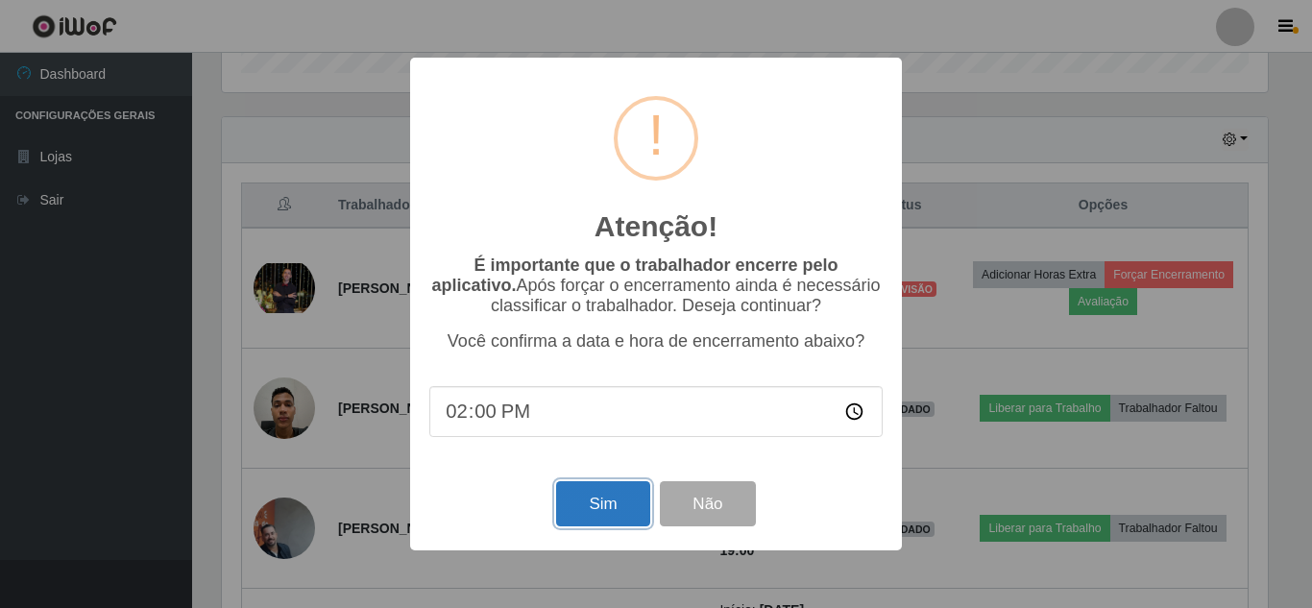
click at [586, 512] on button "Sim" at bounding box center [602, 503] width 93 height 45
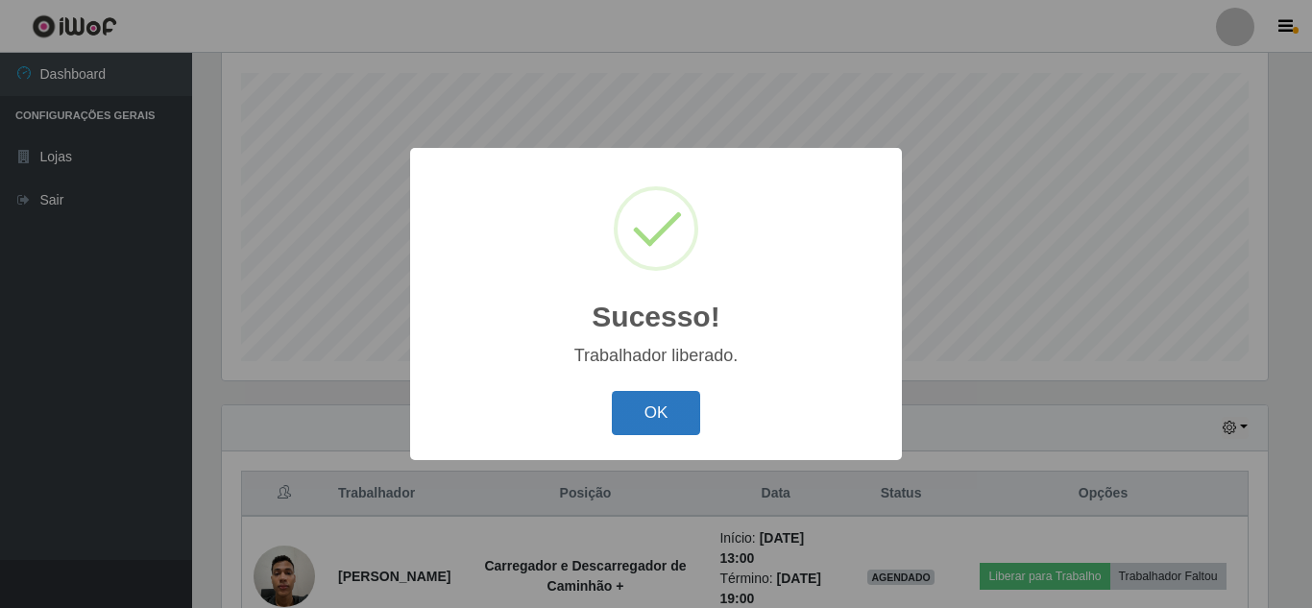
click at [664, 409] on button "OK" at bounding box center [656, 413] width 89 height 45
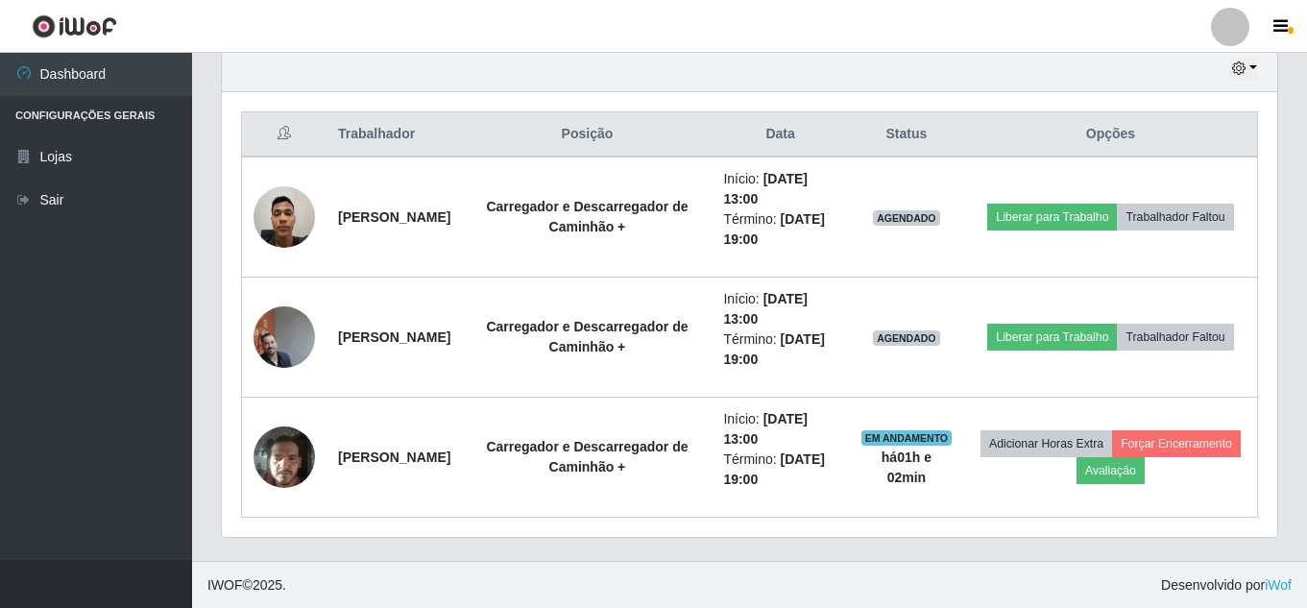
scroll to position [686, 0]
